Goal: Task Accomplishment & Management: Manage account settings

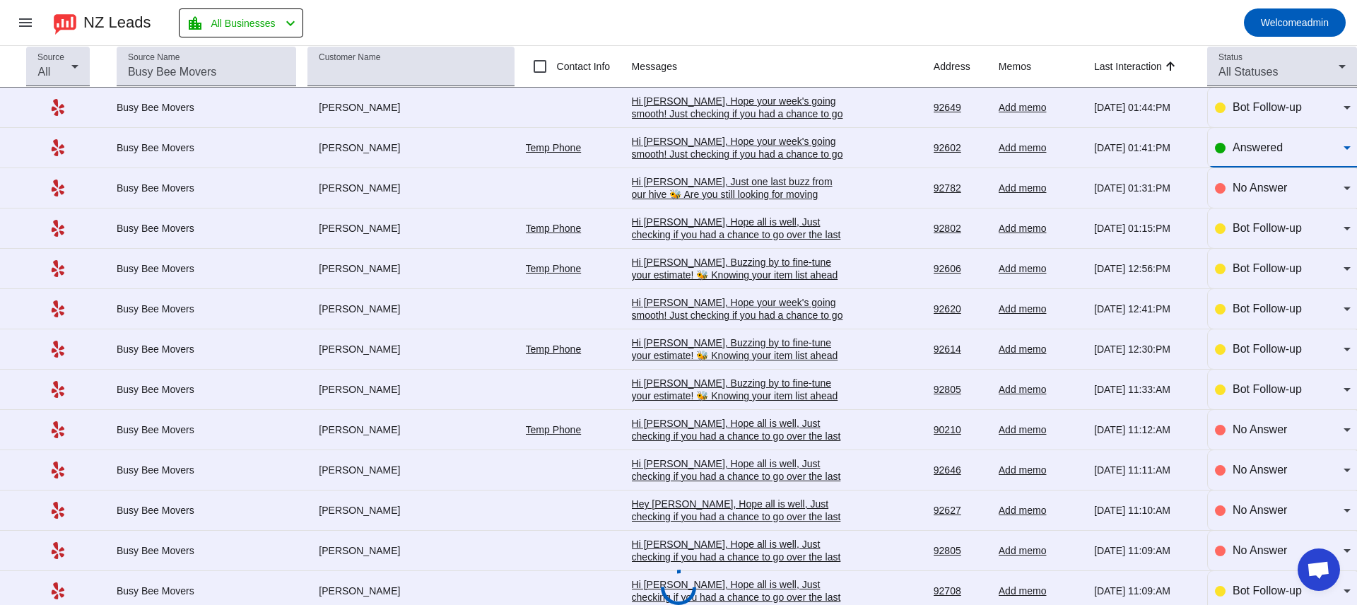
click at [527, 8] on mat-toolbar-row "menu NZ Leads location_city All Businesses chevron_left Welcome admin" at bounding box center [678, 22] width 1357 height 45
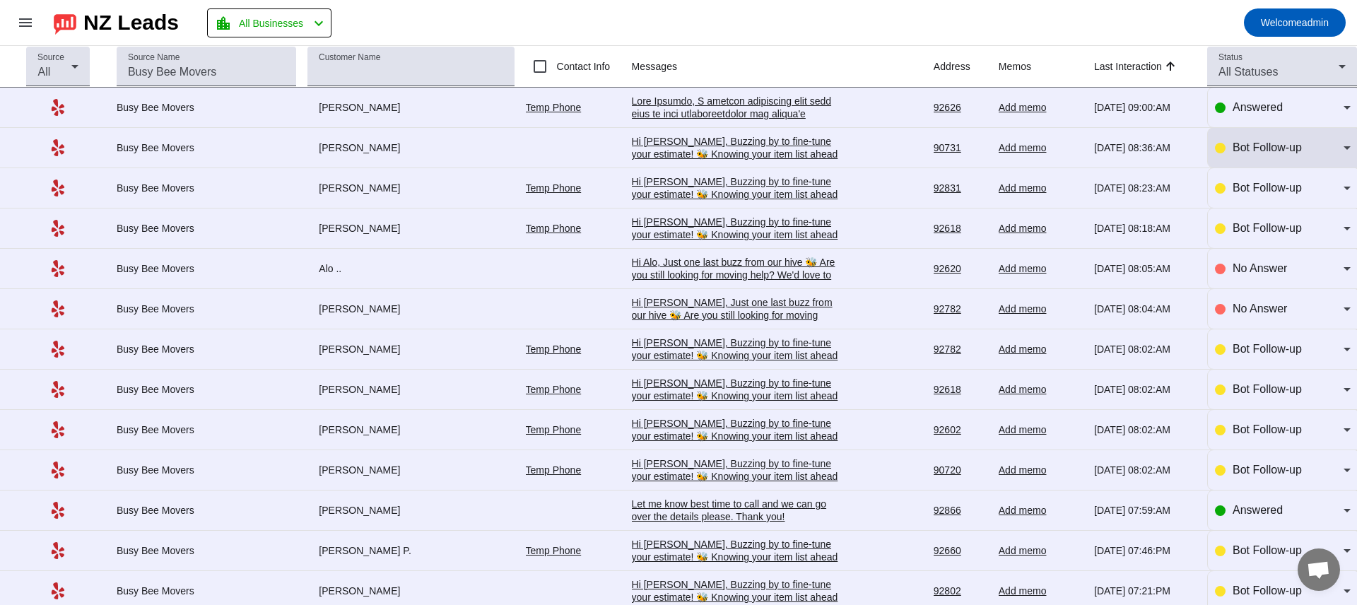
click at [1270, 153] on span "Bot Follow-up" at bounding box center [1267, 147] width 69 height 12
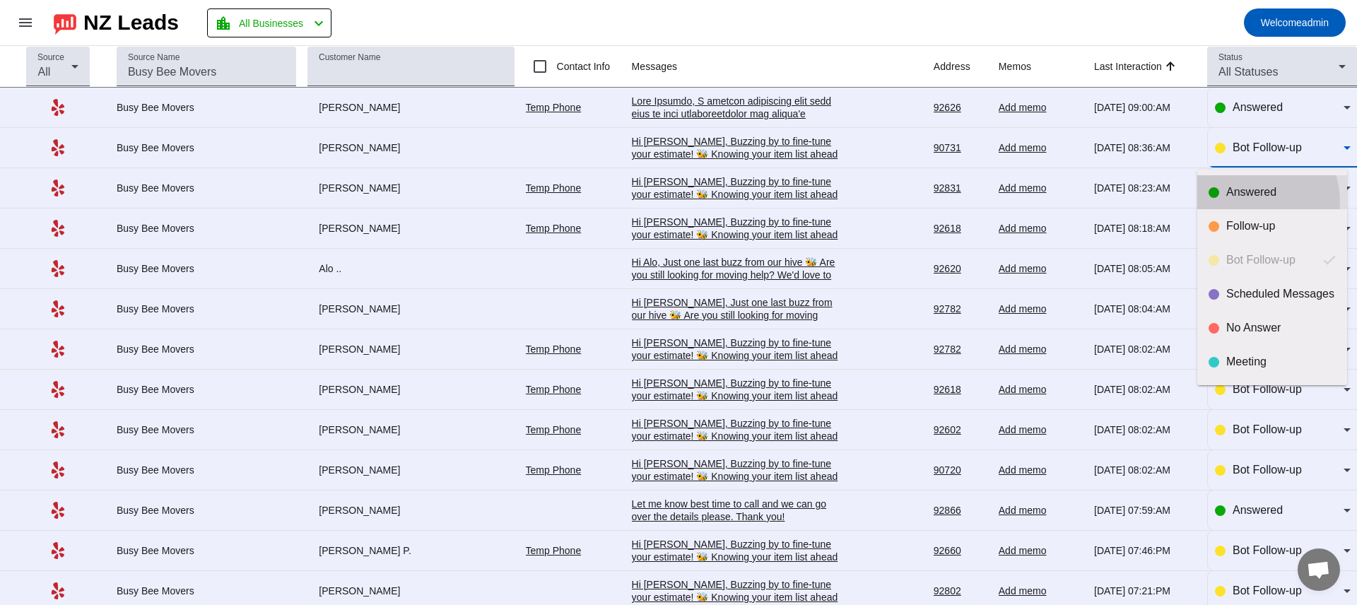
click at [1246, 202] on mat-option "Answered" at bounding box center [1273, 192] width 150 height 34
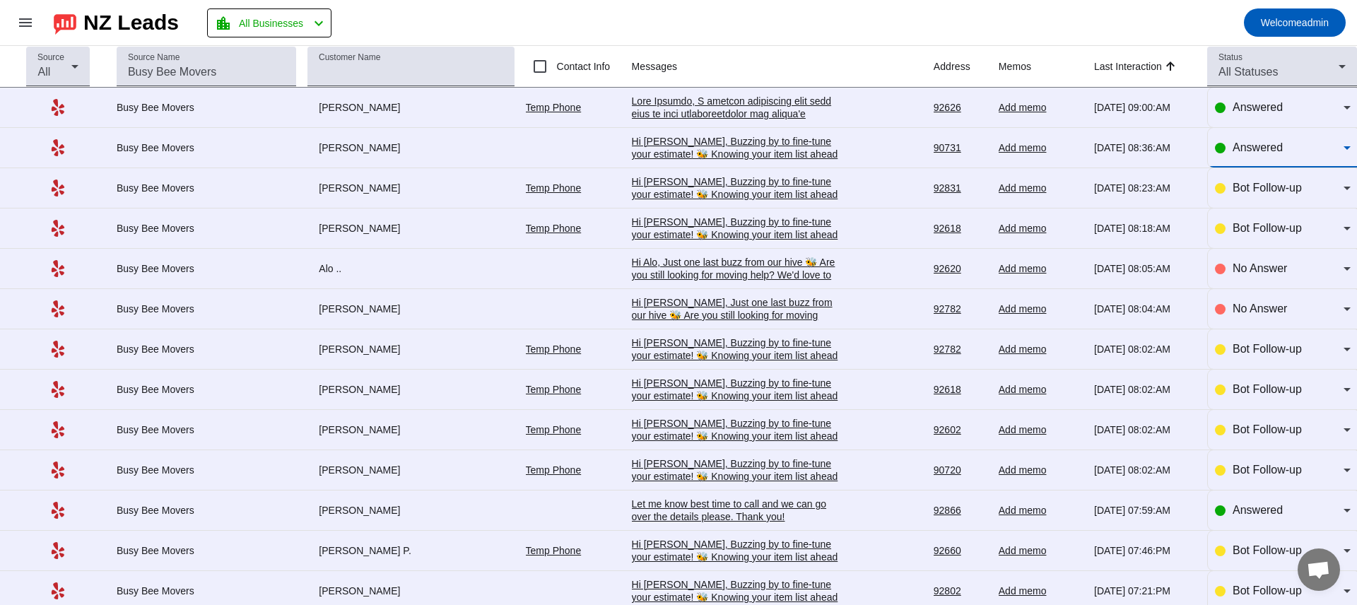
click at [408, 243] on td "Ingrid S." at bounding box center [417, 229] width 218 height 40
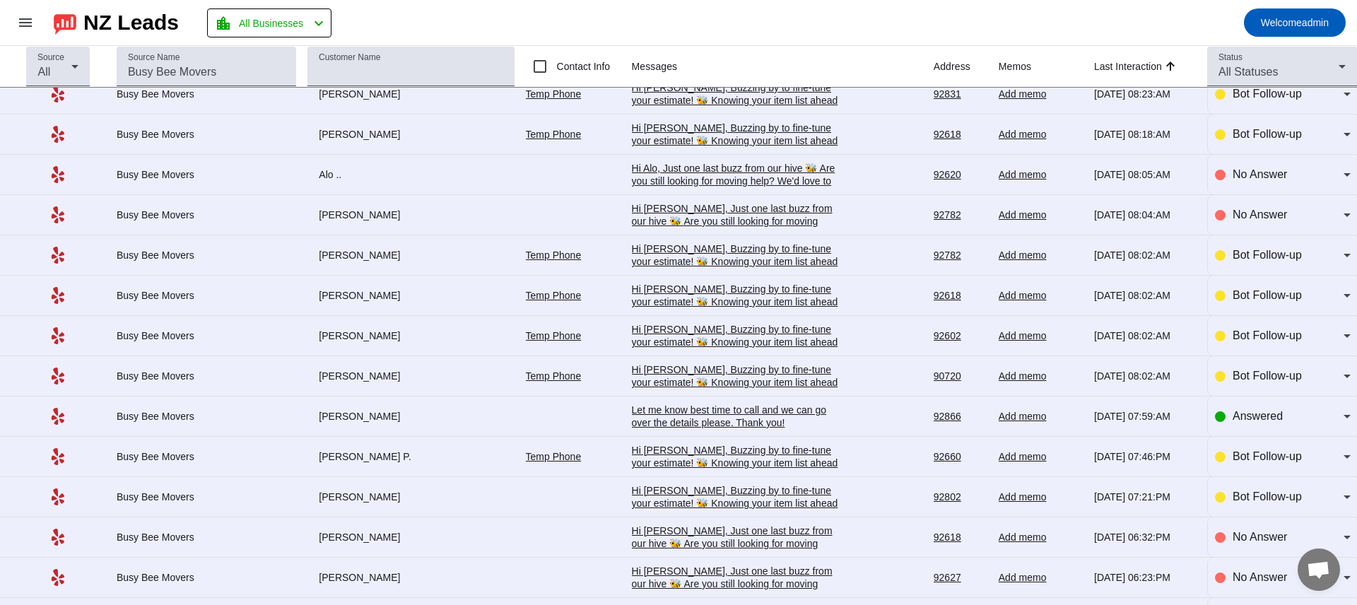
scroll to position [98, 0]
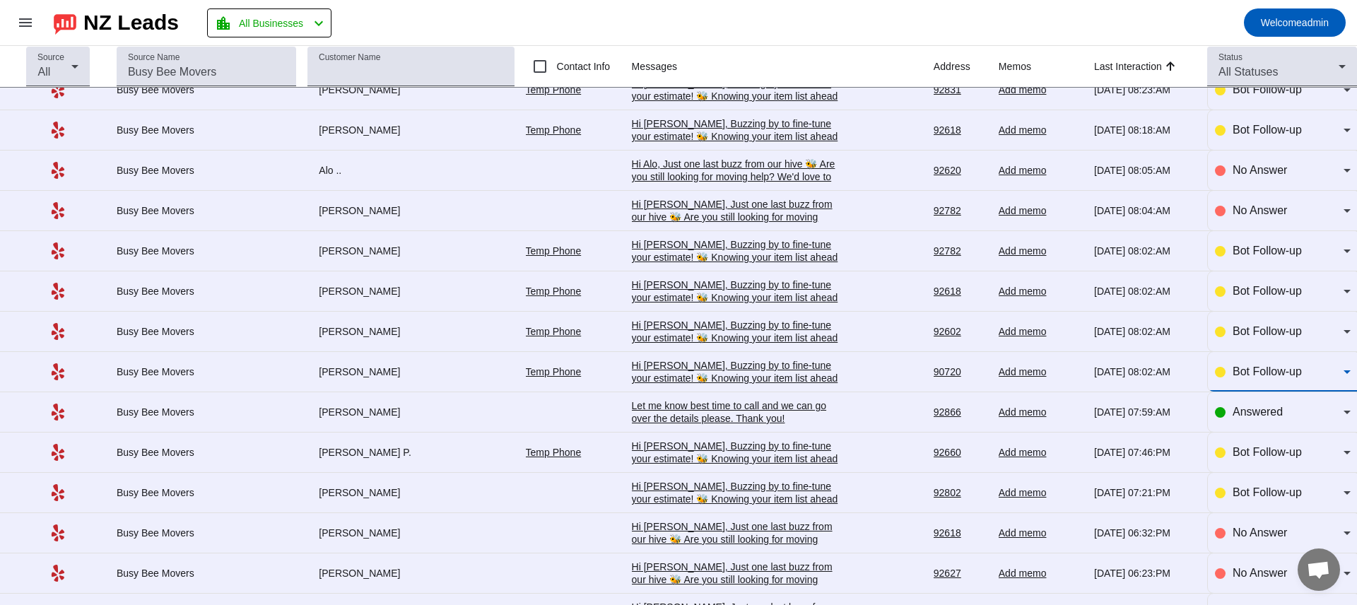
click at [1272, 374] on span "Bot Follow-up" at bounding box center [1267, 372] width 69 height 12
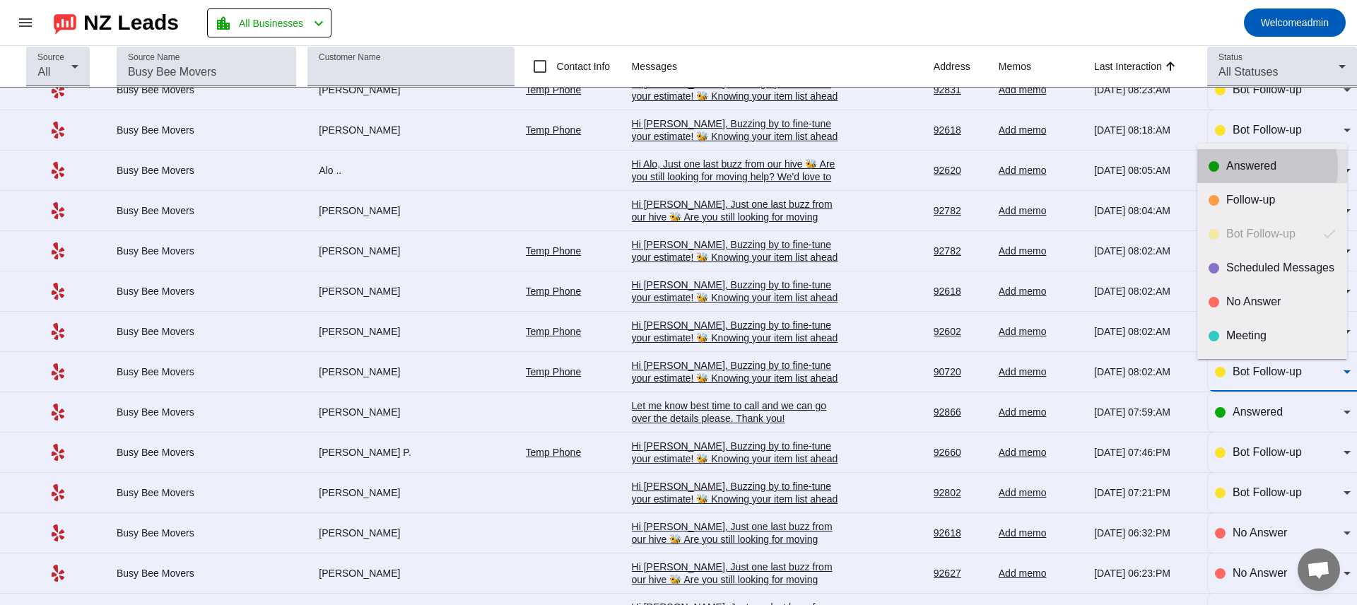
click at [1234, 168] on div "Answered" at bounding box center [1282, 166] width 110 height 14
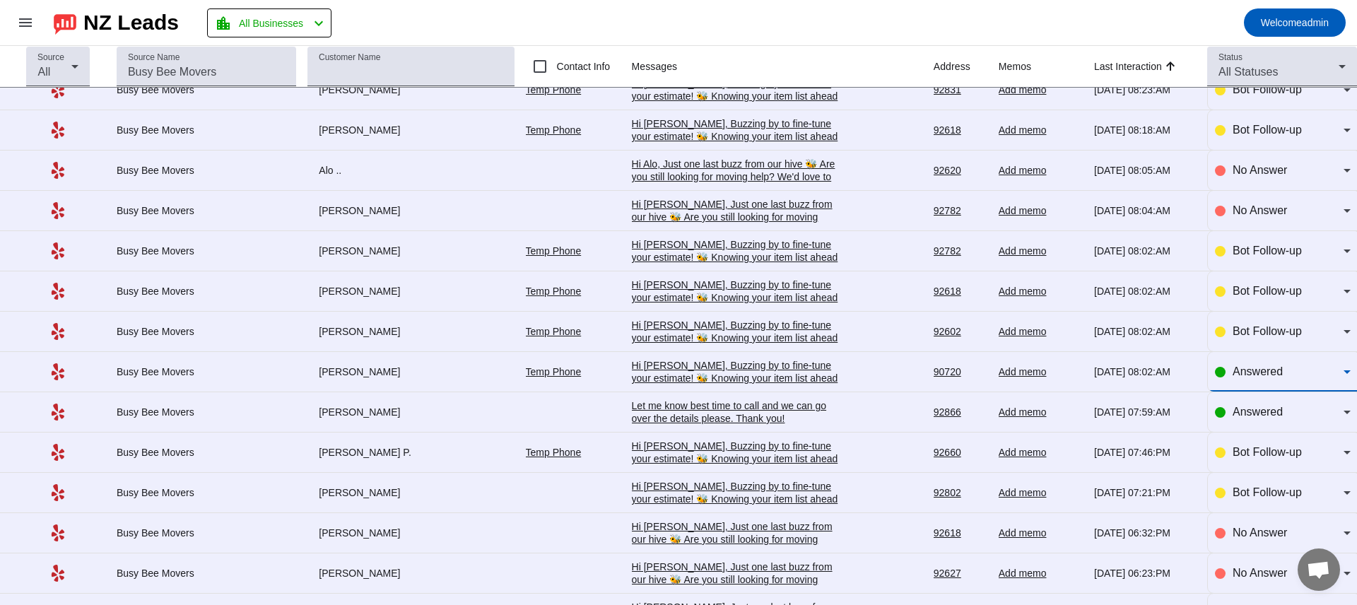
click at [804, 20] on mat-toolbar-row "menu NZ Leads location_city All Businesses chevron_left Welcome admin" at bounding box center [678, 22] width 1357 height 45
